Goal: Information Seeking & Learning: Learn about a topic

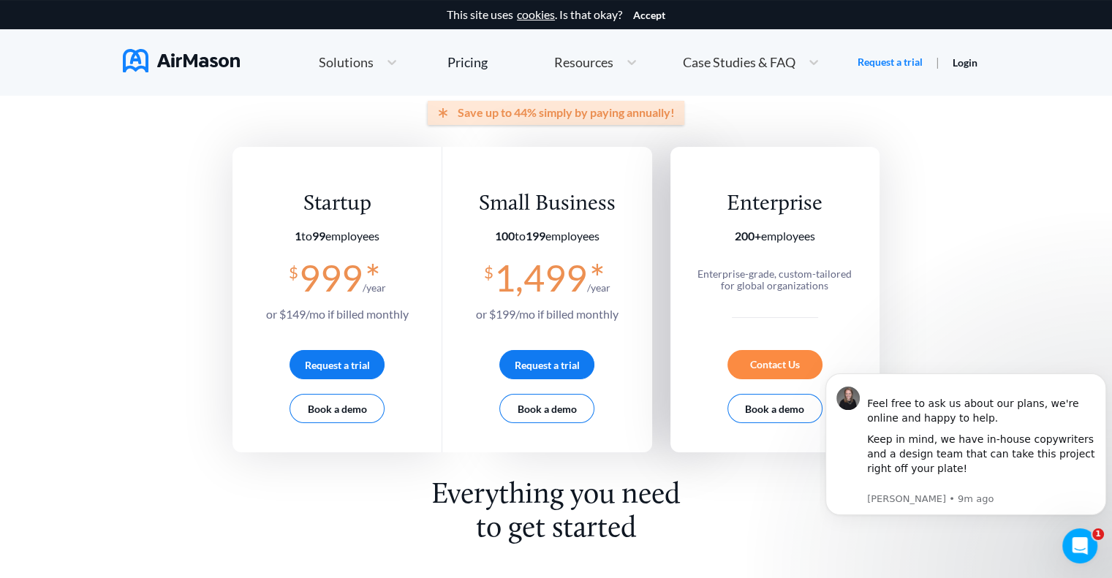
scroll to position [190, 0]
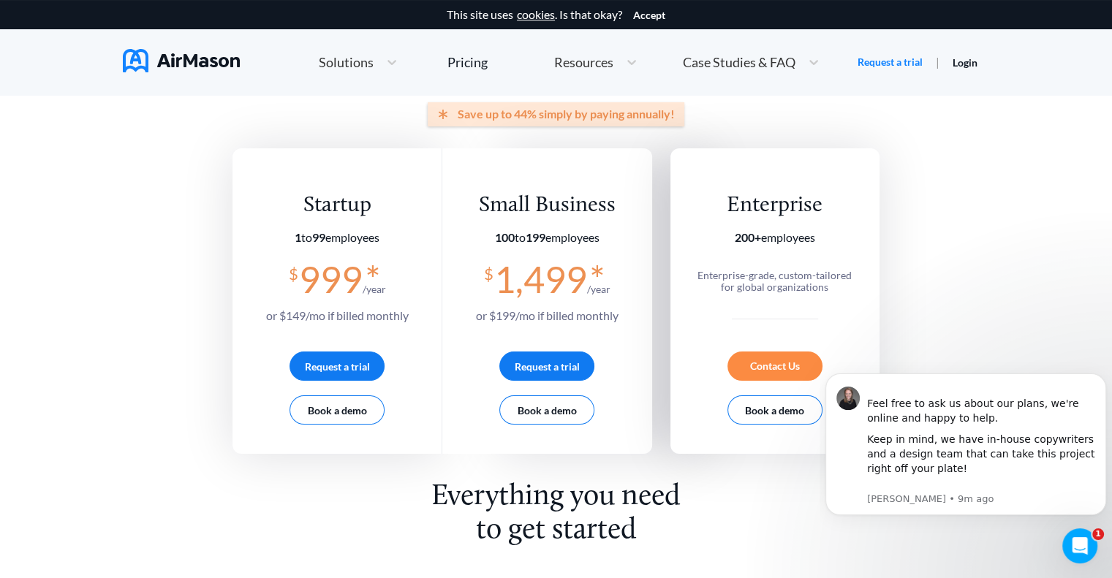
click at [783, 368] on div "Contact Us" at bounding box center [774, 366] width 95 height 29
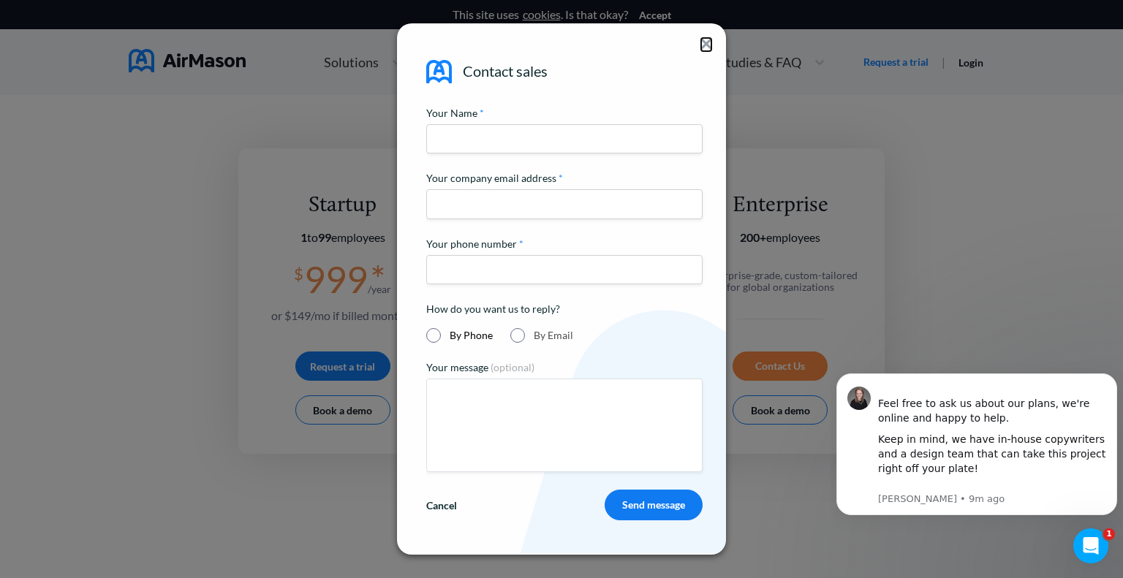
click at [703, 40] on img at bounding box center [706, 44] width 10 height 10
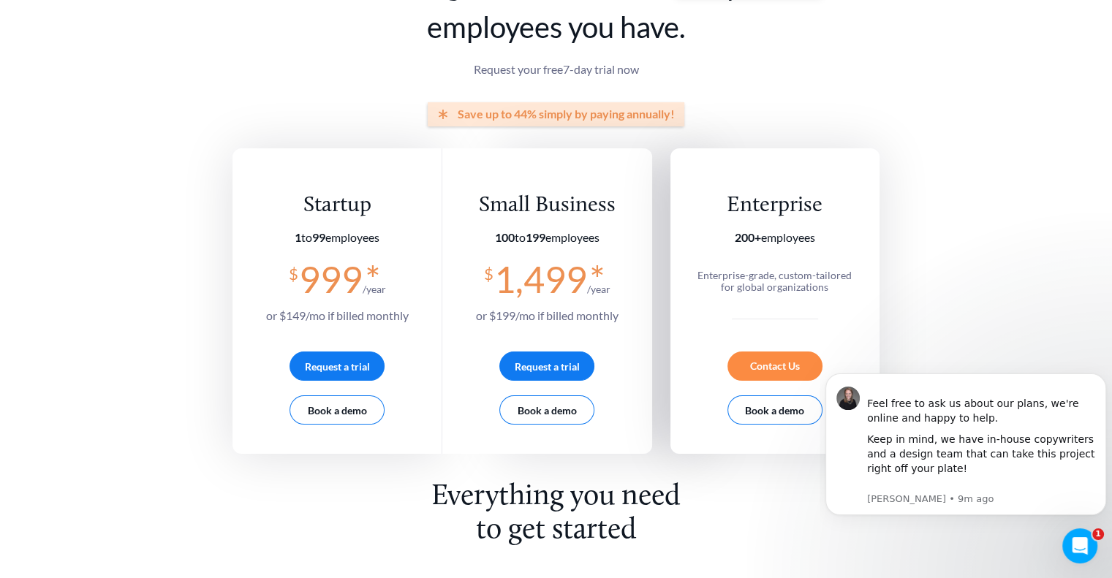
scroll to position [0, 0]
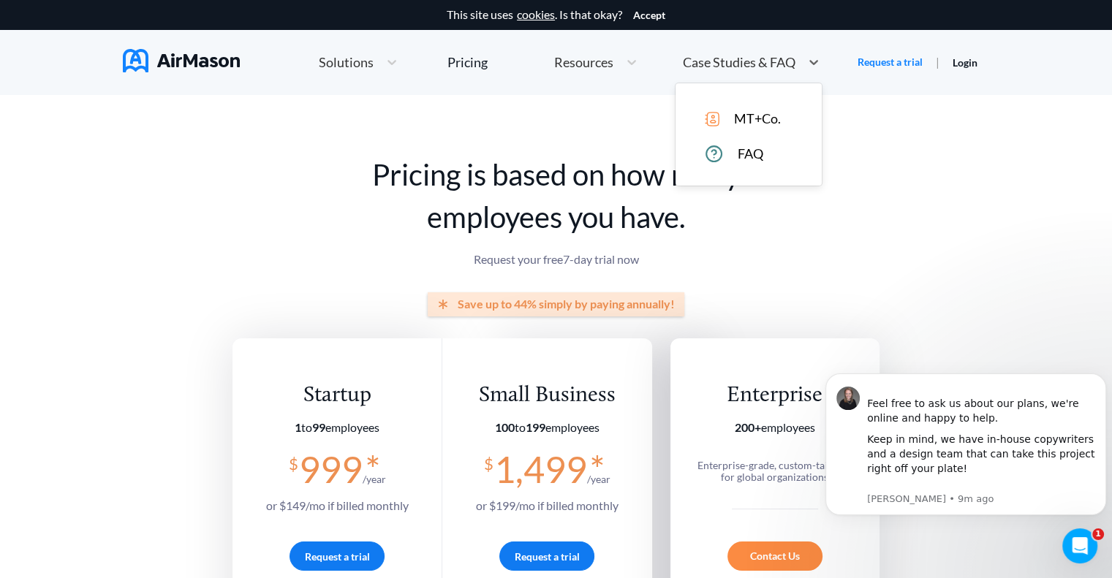
click at [727, 61] on span "Case Studies & FAQ" at bounding box center [739, 62] width 113 height 13
click at [865, 255] on p "Request your free 7 -day trial now" at bounding box center [555, 259] width 647 height 13
click at [454, 60] on div "Pricing" at bounding box center [467, 62] width 40 height 13
click at [472, 58] on div "Pricing" at bounding box center [467, 62] width 40 height 13
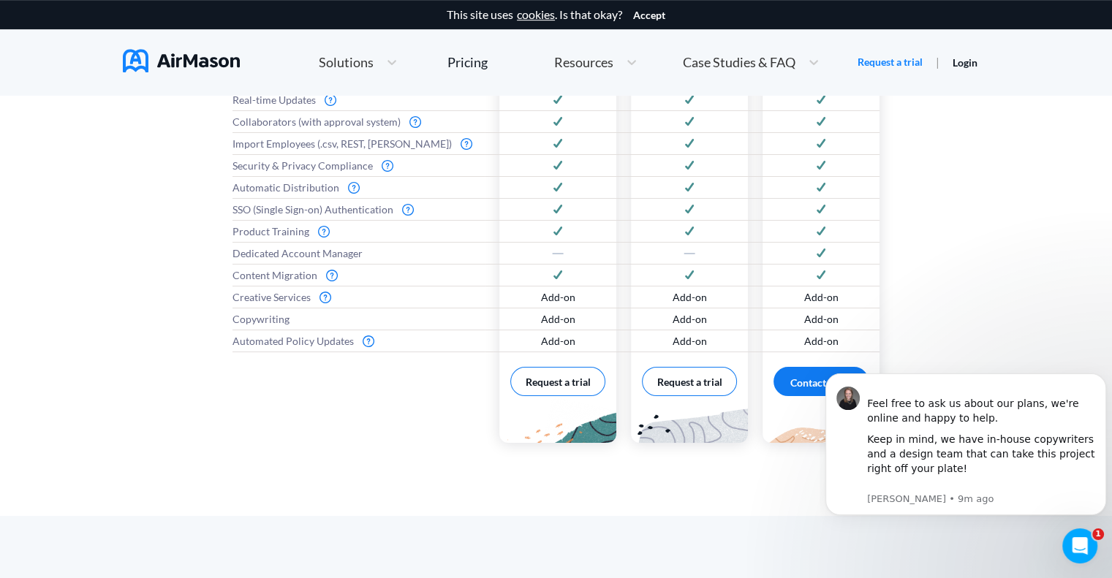
scroll to position [816, 0]
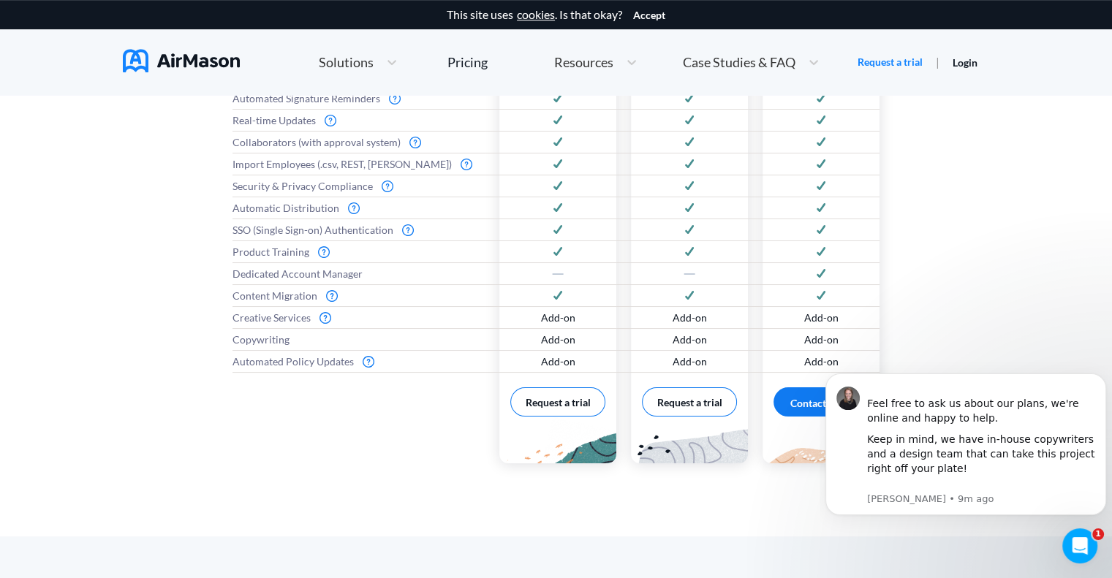
click at [797, 316] on div "Add-on" at bounding box center [820, 318] width 117 height 22
click at [825, 369] on div "Add-on" at bounding box center [820, 362] width 117 height 22
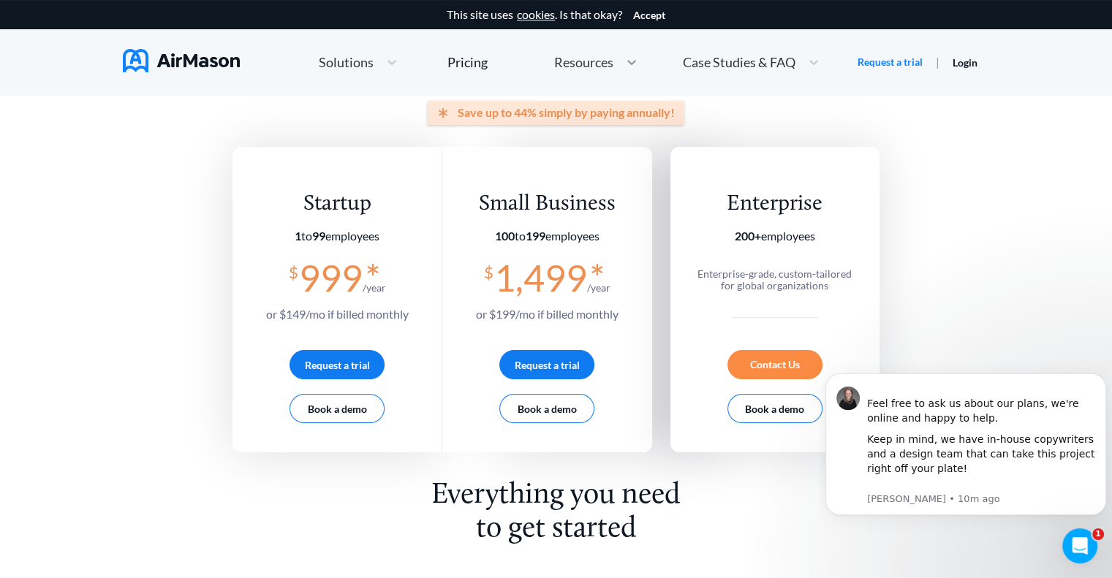
scroll to position [0, 0]
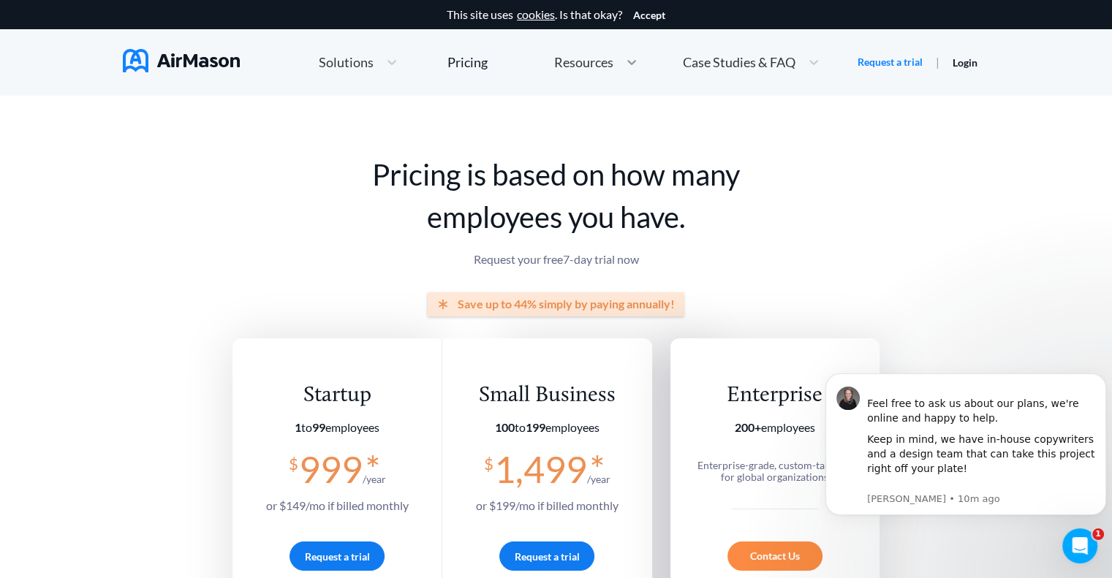
click at [624, 61] on icon at bounding box center [631, 62] width 15 height 15
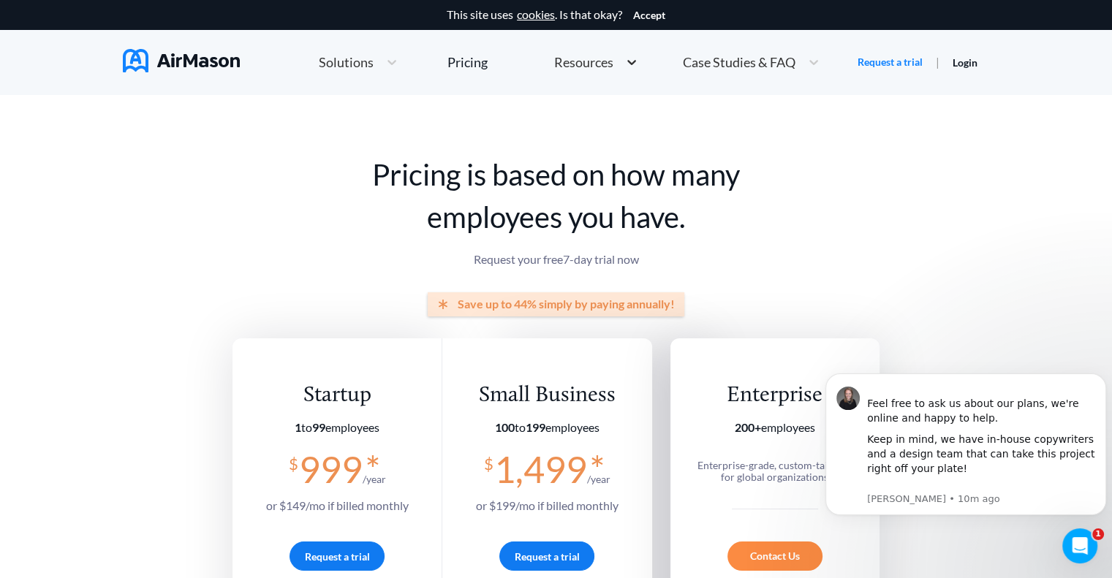
click at [624, 61] on icon at bounding box center [631, 62] width 15 height 15
click at [777, 64] on span "Case Studies & FAQ" at bounding box center [739, 62] width 113 height 13
click at [470, 62] on div "Pricing" at bounding box center [467, 62] width 40 height 13
click at [427, 84] on nav "Home Employee Handbook Builder Automated Policy Updates Solutions Pricing About…" at bounding box center [556, 62] width 866 height 66
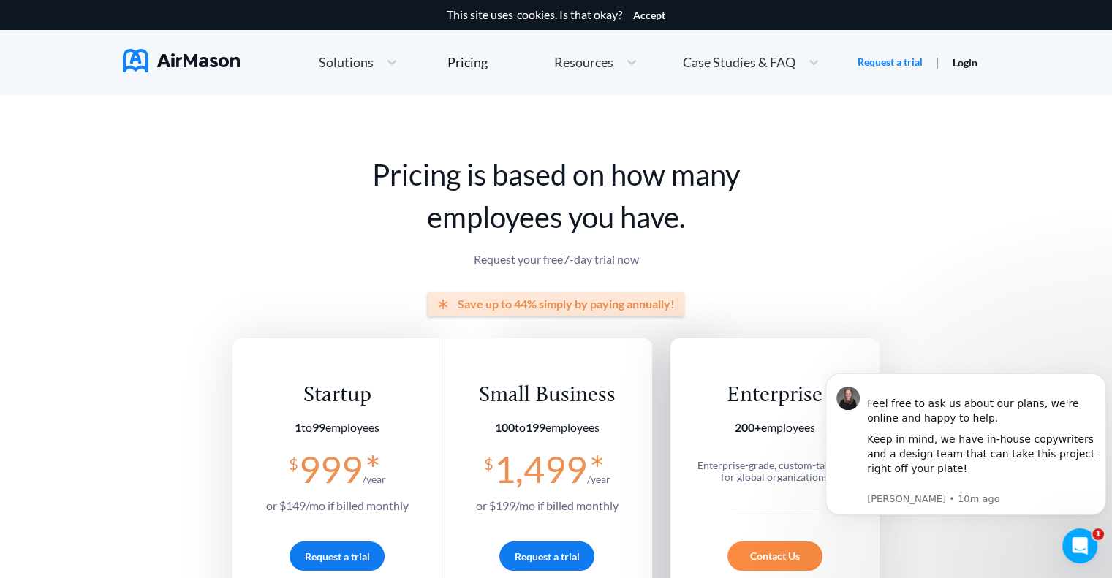
click at [363, 57] on span "Solutions" at bounding box center [346, 62] width 55 height 13
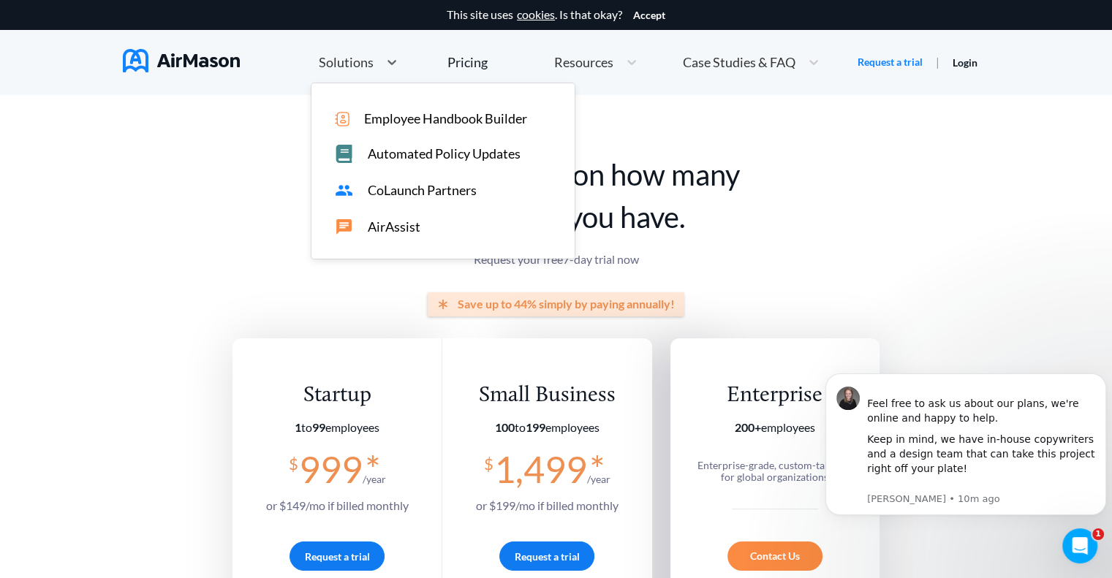
click at [491, 113] on span "Employee Handbook Builder" at bounding box center [445, 118] width 163 height 15
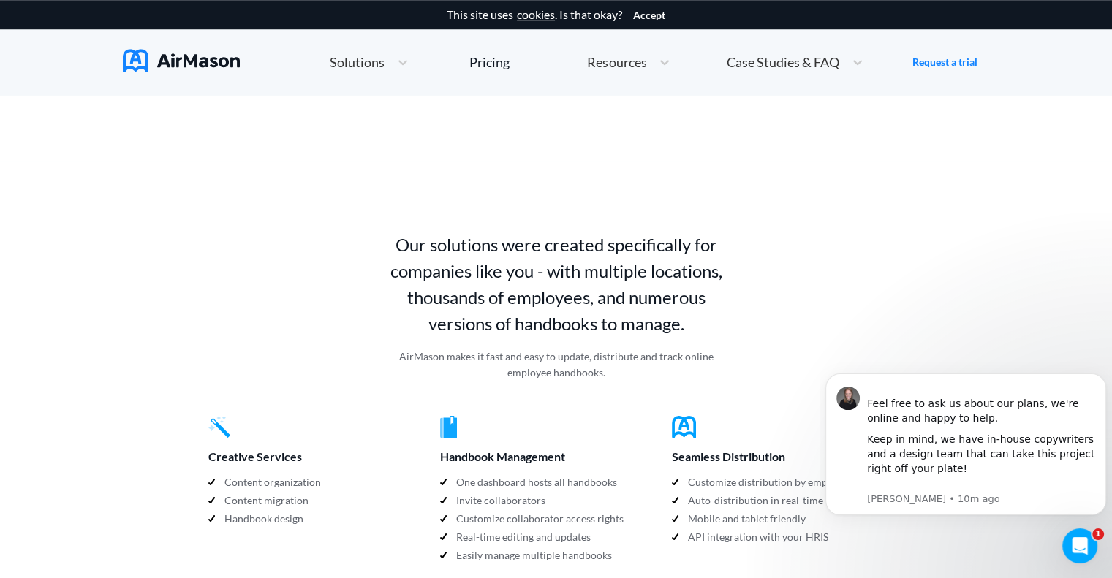
scroll to position [1330, 0]
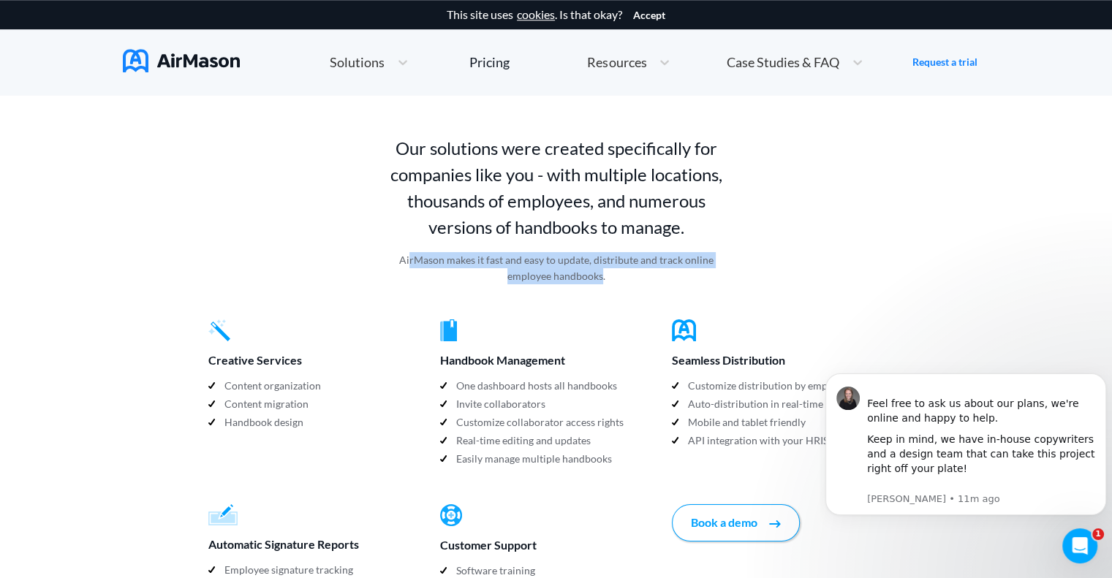
drag, startPoint x: 600, startPoint y: 245, endPoint x: 412, endPoint y: 228, distance: 188.6
click at [412, 252] on p "AirMason makes it fast and easy to update, distribute and track online employee…" at bounding box center [555, 268] width 347 height 32
drag, startPoint x: 411, startPoint y: 227, endPoint x: 585, endPoint y: 234, distance: 174.1
click at [585, 252] on p "AirMason makes it fast and easy to update, distribute and track online employee…" at bounding box center [555, 268] width 347 height 32
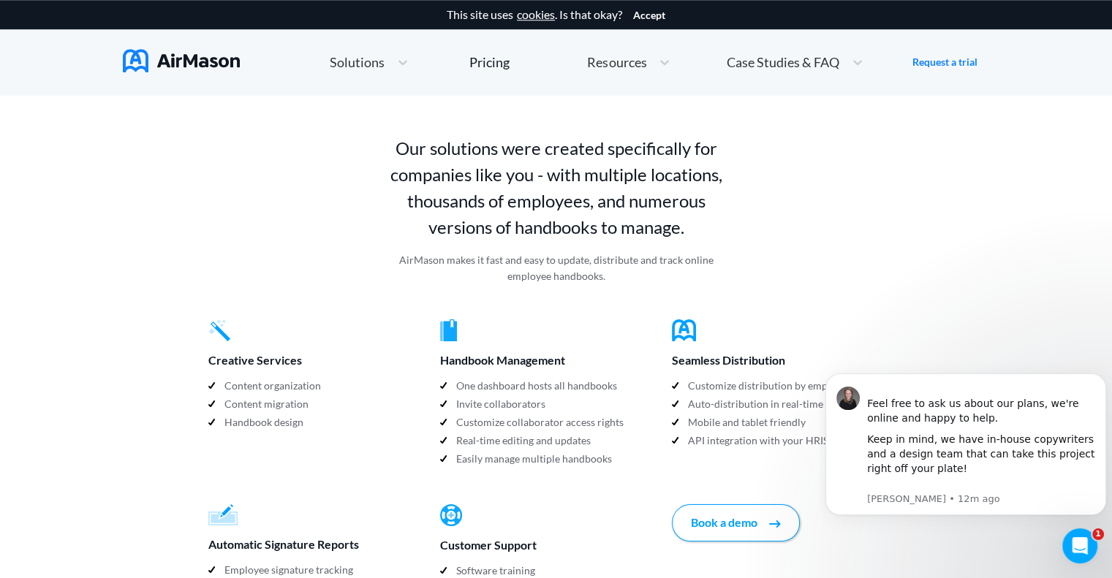
click at [618, 100] on div "Our solutions were created specifically for companies like you - with multiple …" at bounding box center [555, 192] width 695 height 184
click at [646, 135] on p "Our solutions were created specifically for companies like you - with multiple …" at bounding box center [555, 187] width 347 height 105
click at [1104, 160] on div "This site uses cookies . Is that okay? Accept Home Employee Handbook Builder Au…" at bounding box center [556, 209] width 1112 height 3078
click at [27, 82] on div "This site uses cookies . Is that okay? Accept Home Employee Handbook Builder Au…" at bounding box center [556, 47] width 1112 height 95
click at [532, 414] on p "Customize collaborator access rights" at bounding box center [539, 423] width 167 height 18
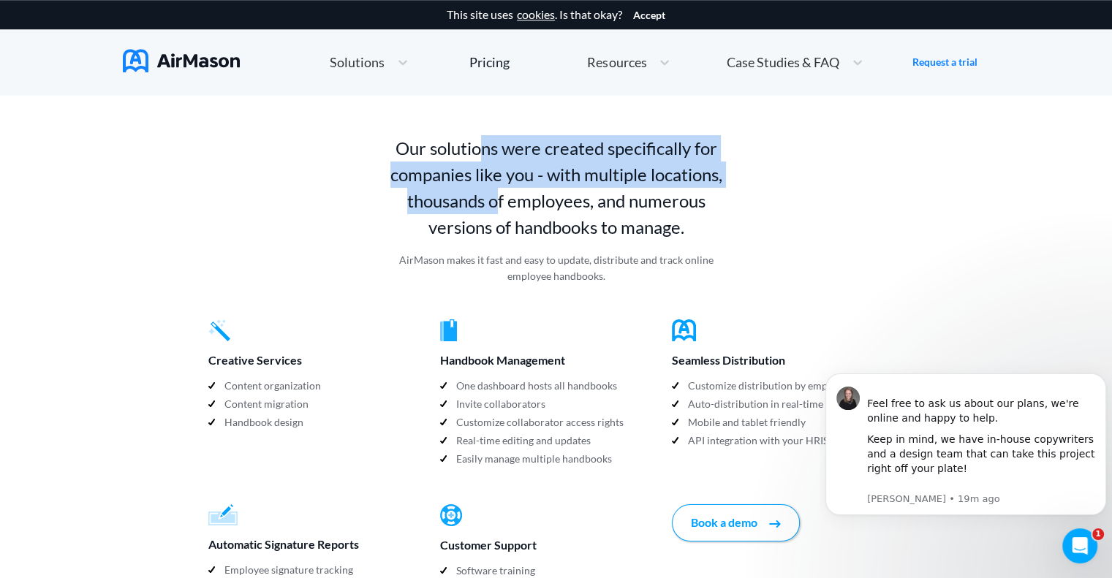
drag, startPoint x: 480, startPoint y: 116, endPoint x: 499, endPoint y: 162, distance: 49.1
click at [499, 162] on p "Our solutions were created specifically for companies like you - with multiple …" at bounding box center [555, 187] width 347 height 105
